Goal: Check status: Check status

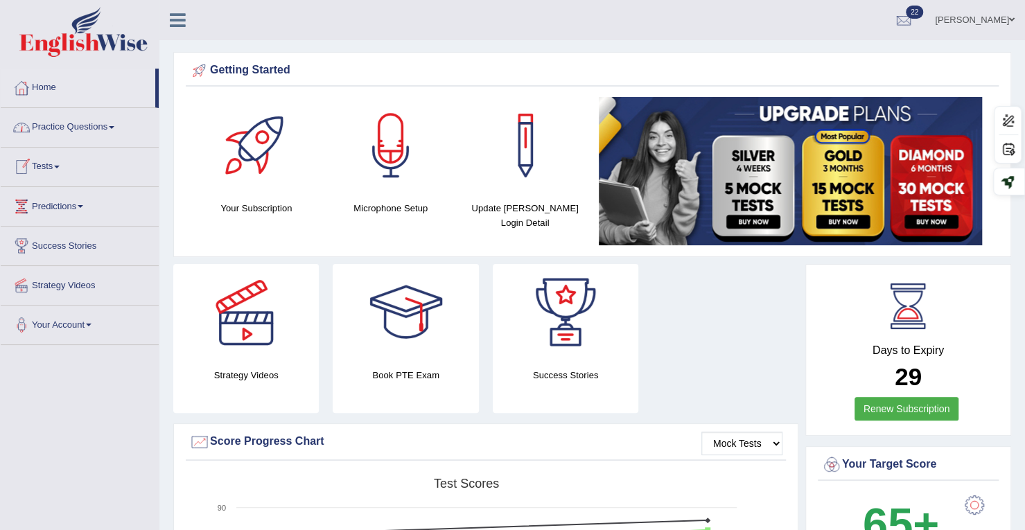
click at [63, 168] on link "Tests" at bounding box center [80, 165] width 158 height 35
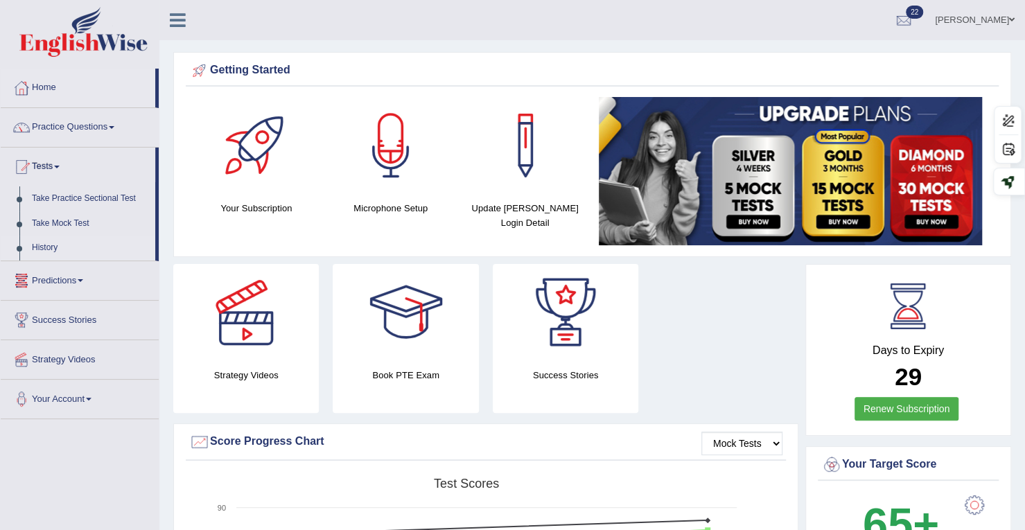
click at [49, 252] on link "History" at bounding box center [91, 248] width 130 height 25
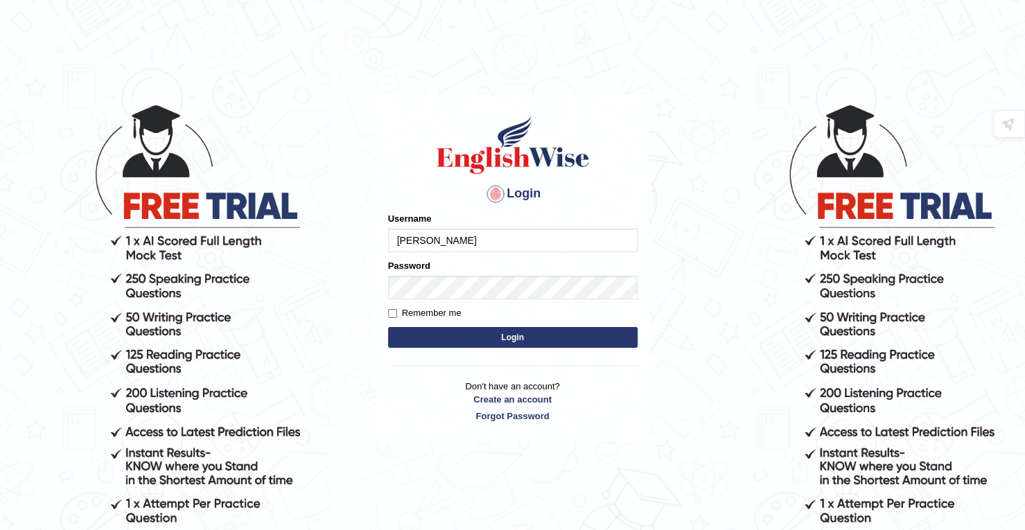
type input "Deep1112"
click at [396, 319] on label "Remember me" at bounding box center [424, 313] width 73 height 14
click at [396, 318] on input "Remember me" at bounding box center [392, 313] width 9 height 9
checkbox input "true"
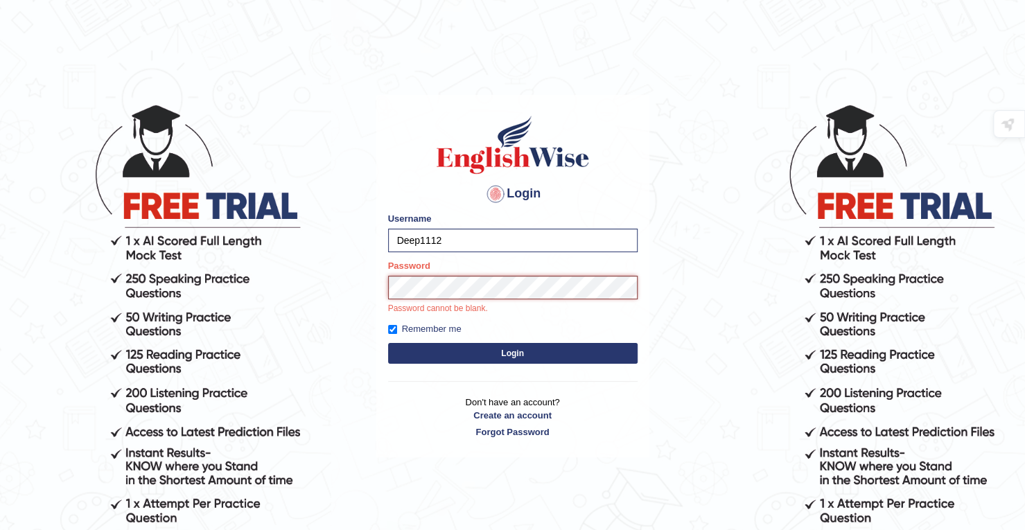
click at [388, 343] on button "Login" at bounding box center [512, 353] width 249 height 21
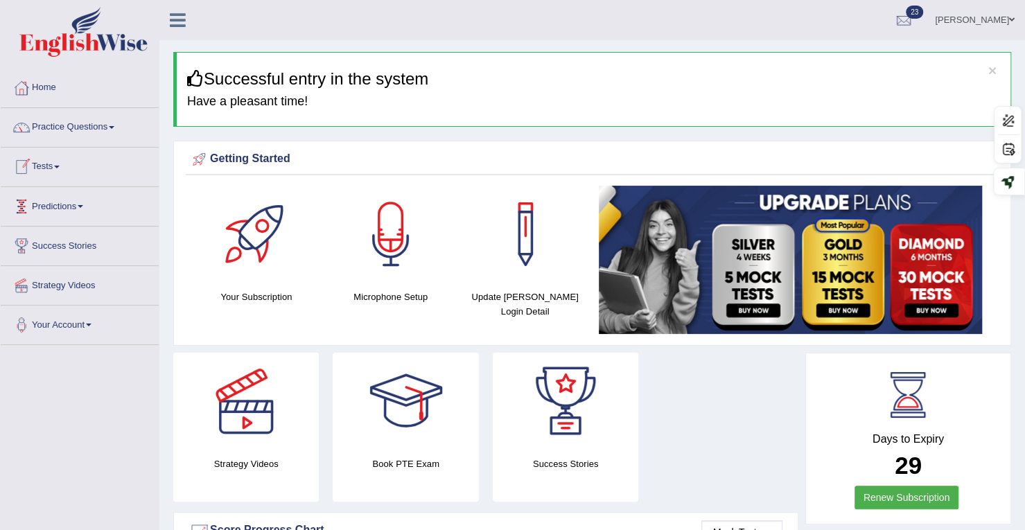
click at [55, 166] on link "Tests" at bounding box center [80, 165] width 158 height 35
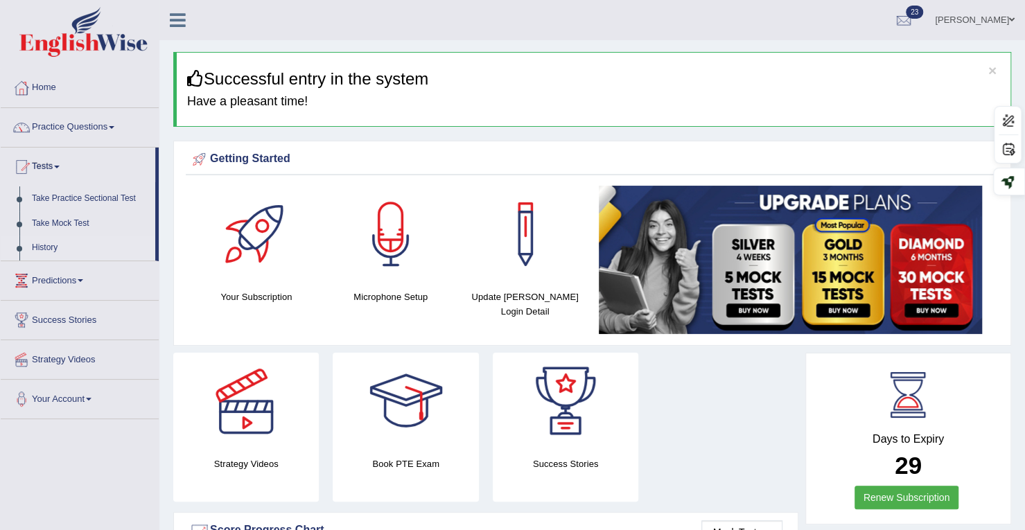
click at [46, 241] on link "History" at bounding box center [91, 248] width 130 height 25
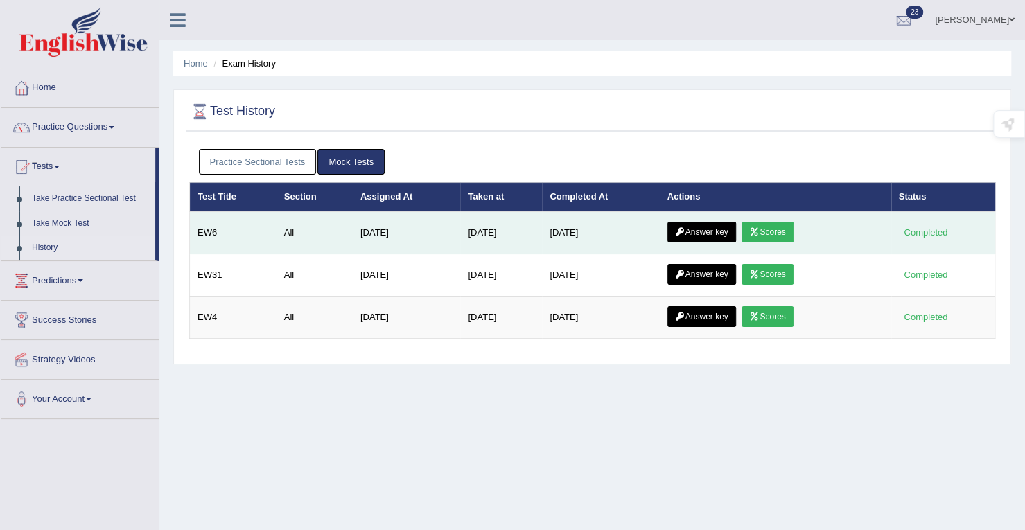
click at [791, 226] on link "Scores" at bounding box center [766, 232] width 51 height 21
